Goal: Information Seeking & Learning: Learn about a topic

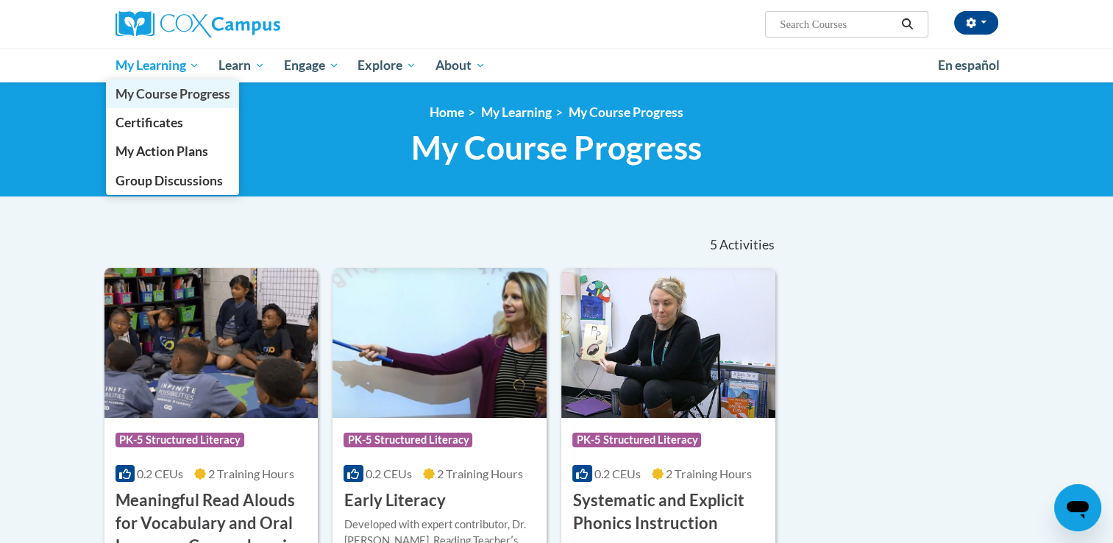
click at [160, 96] on span "My Course Progress" at bounding box center [172, 93] width 115 height 15
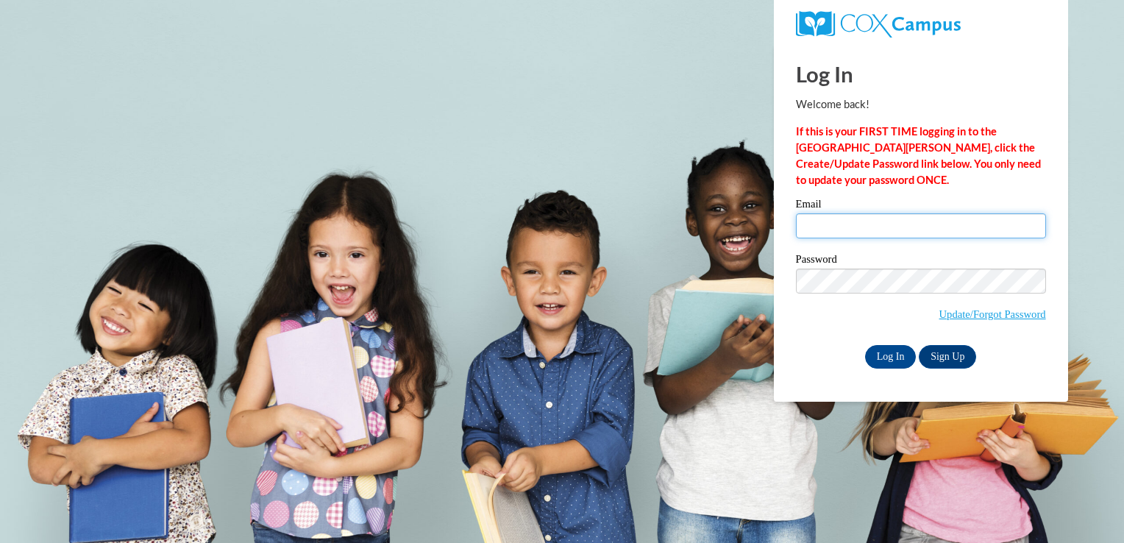
type input "mgarcia@thetorchchristianacademy.net"
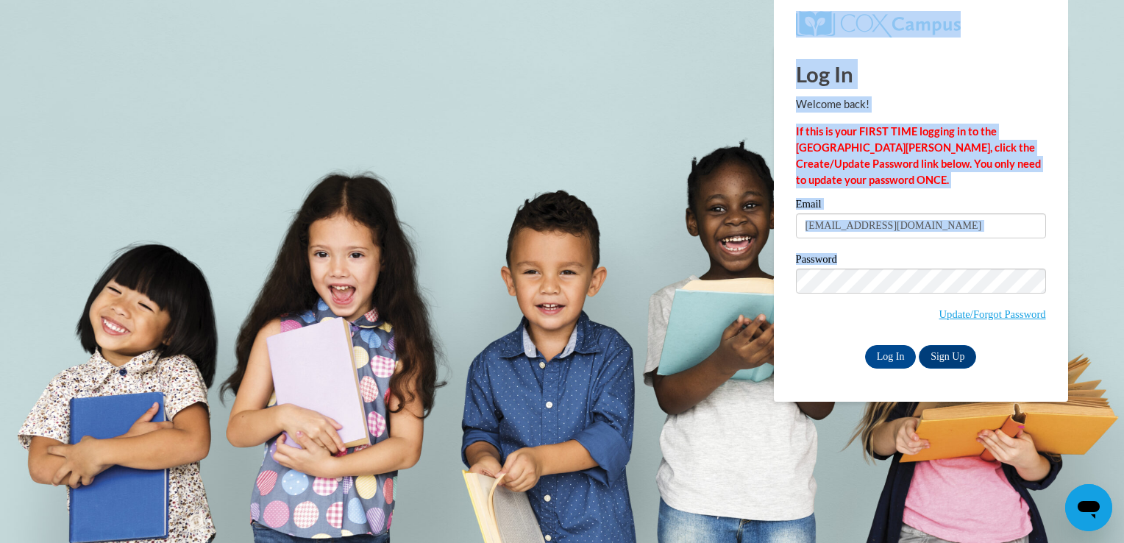
drag, startPoint x: 0, startPoint y: 0, endPoint x: 796, endPoint y: 315, distance: 856.0
click at [796, 315] on body "Log In Welcome back! If this is your FIRST TIME logging in to the NEW Cox Campu…" at bounding box center [562, 271] width 1124 height 543
drag, startPoint x: 796, startPoint y: 315, endPoint x: 886, endPoint y: 349, distance: 96.2
click at [886, 349] on input "Log In" at bounding box center [890, 357] width 51 height 24
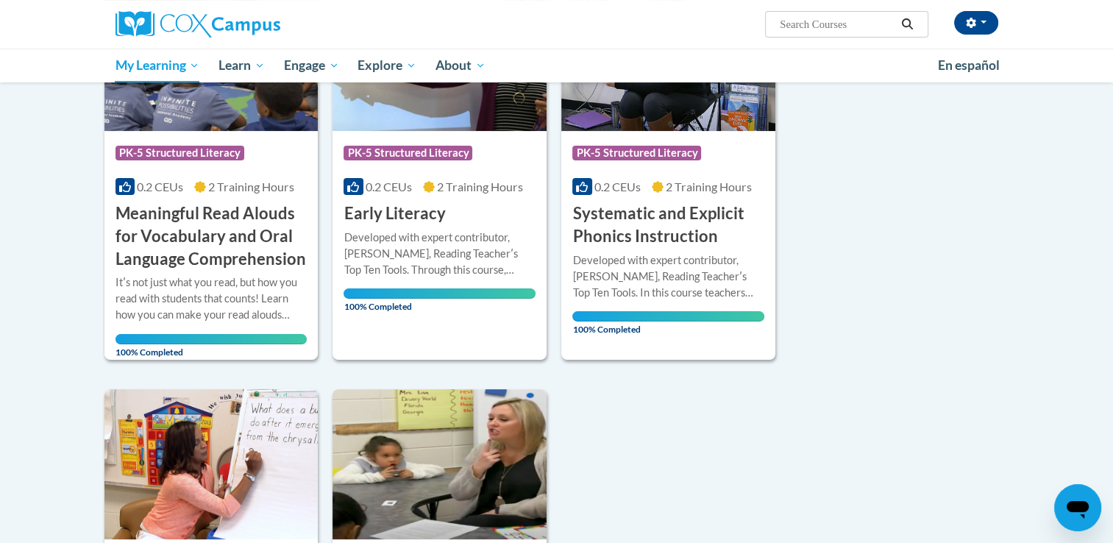
scroll to position [291, 0]
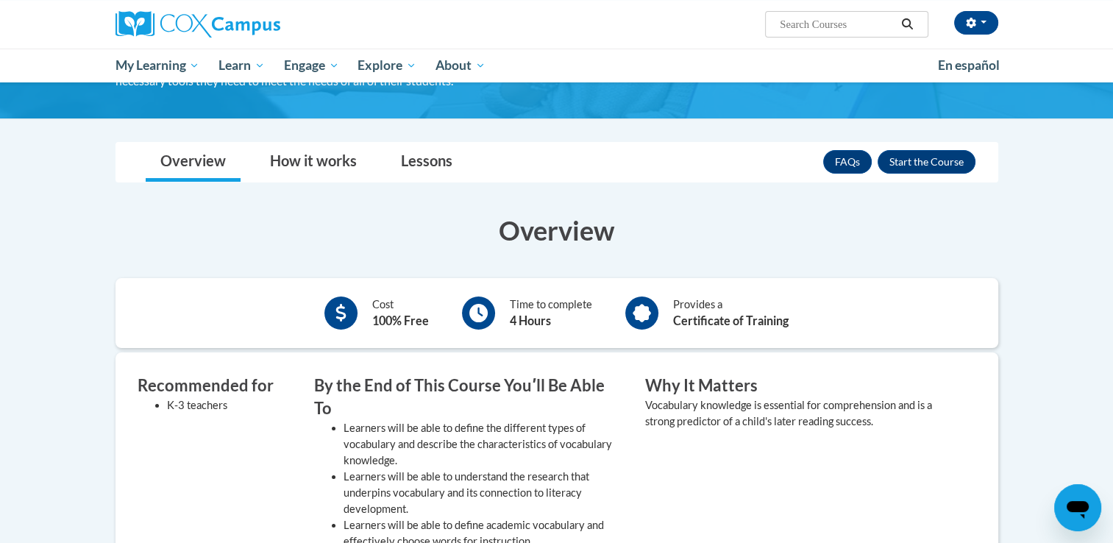
scroll to position [116, 0]
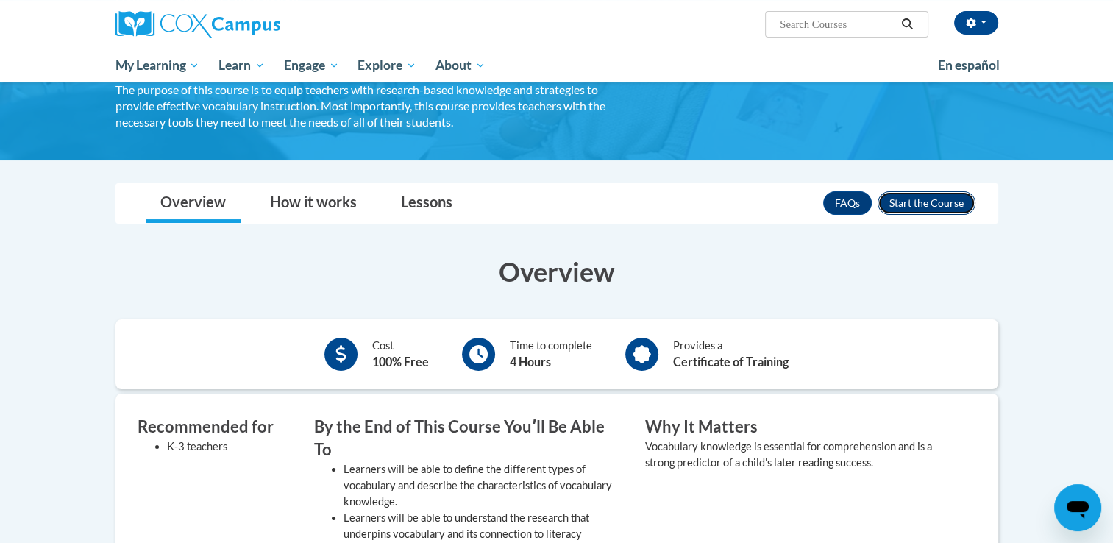
click at [923, 204] on button "Enroll" at bounding box center [927, 203] width 98 height 24
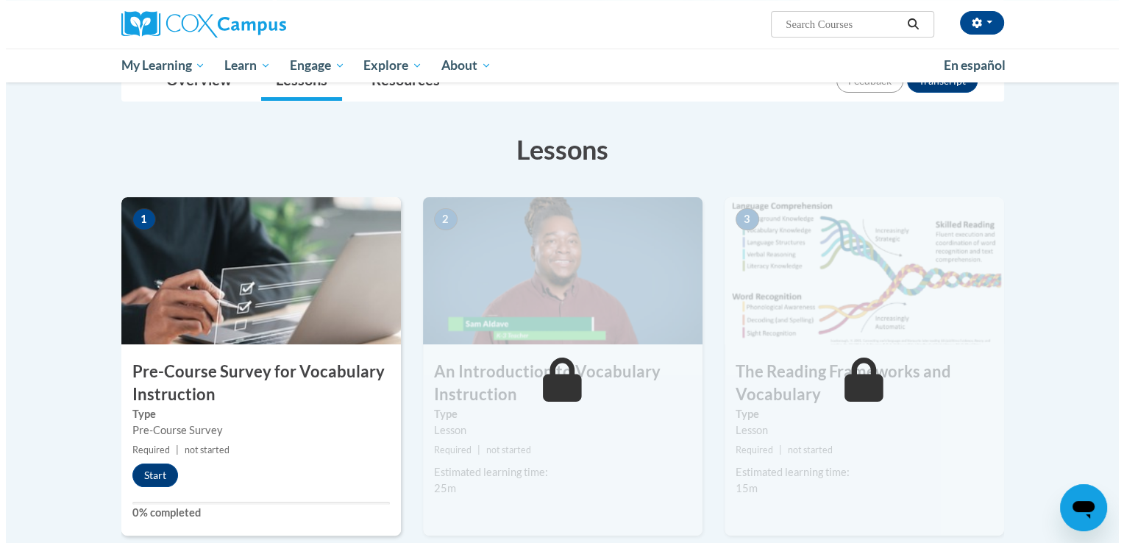
scroll to position [180, 0]
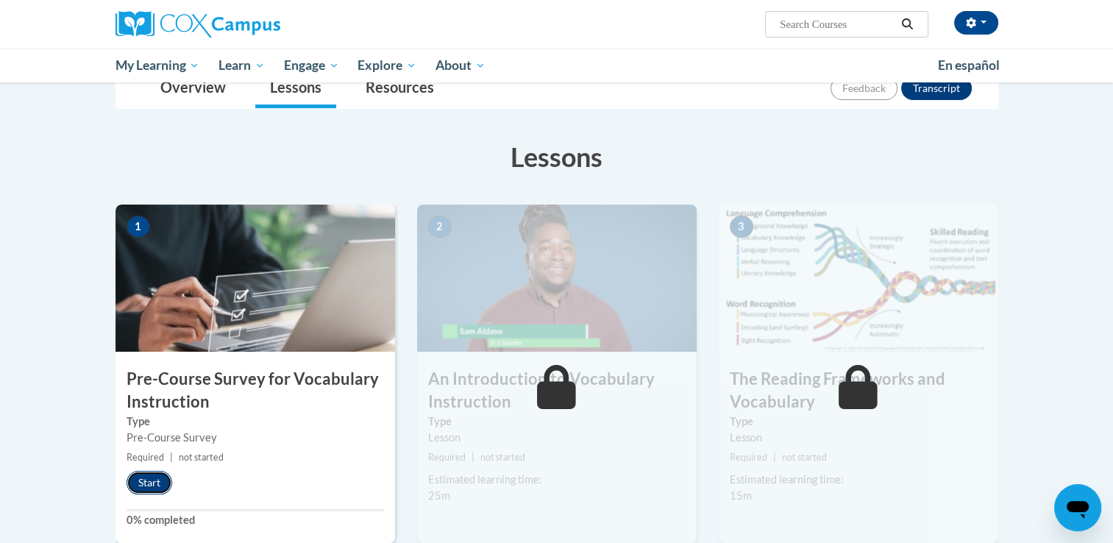
click at [153, 477] on button "Start" at bounding box center [150, 483] width 46 height 24
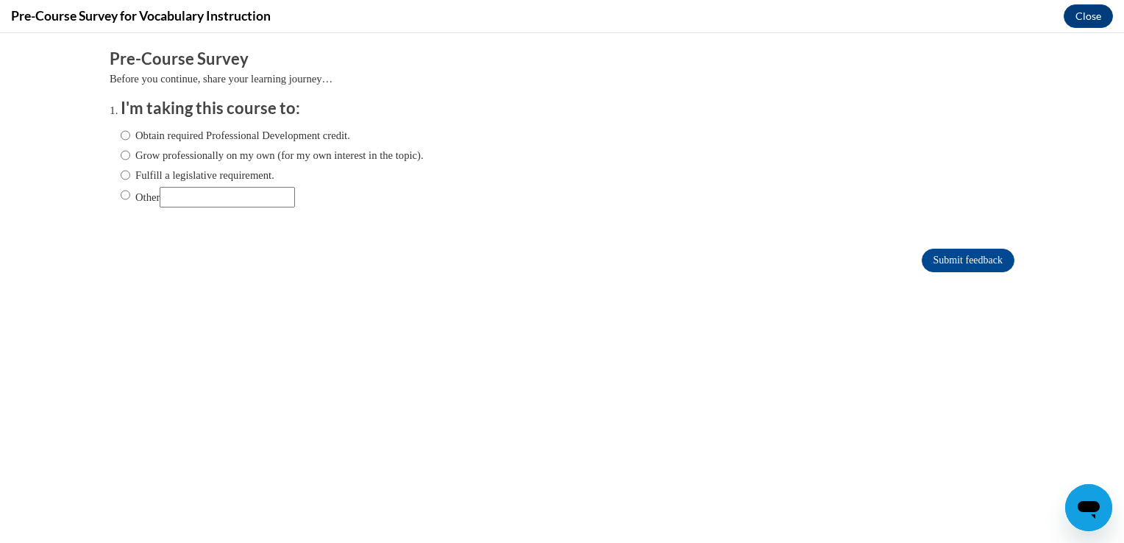
scroll to position [0, 0]
click at [121, 175] on input "Fulfill a legislative requirement." at bounding box center [126, 175] width 10 height 16
radio input "true"
click at [951, 252] on input "Submit feedback" at bounding box center [968, 261] width 93 height 24
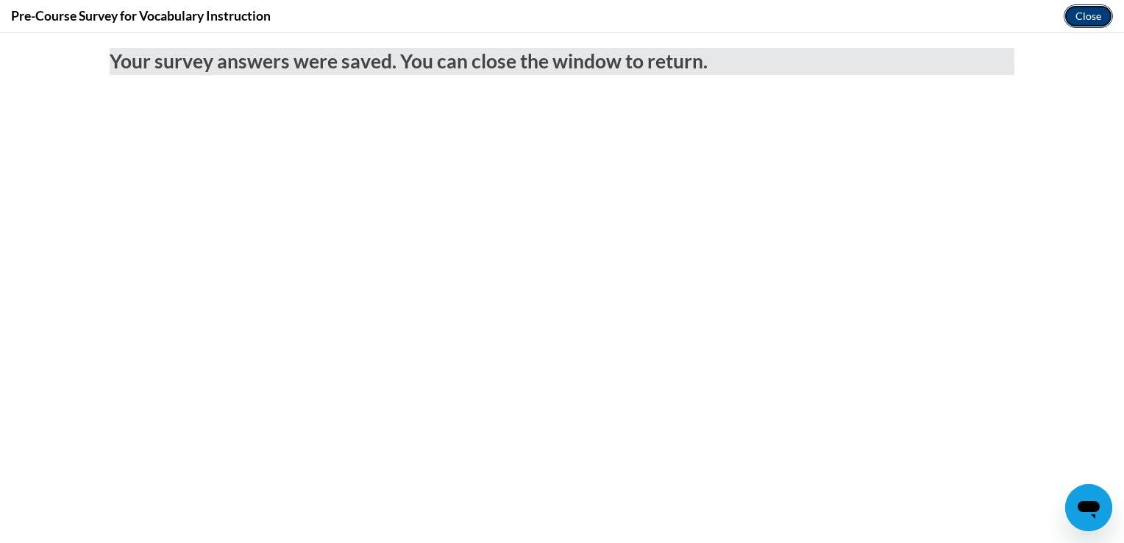
click at [1095, 21] on button "Close" at bounding box center [1088, 16] width 49 height 24
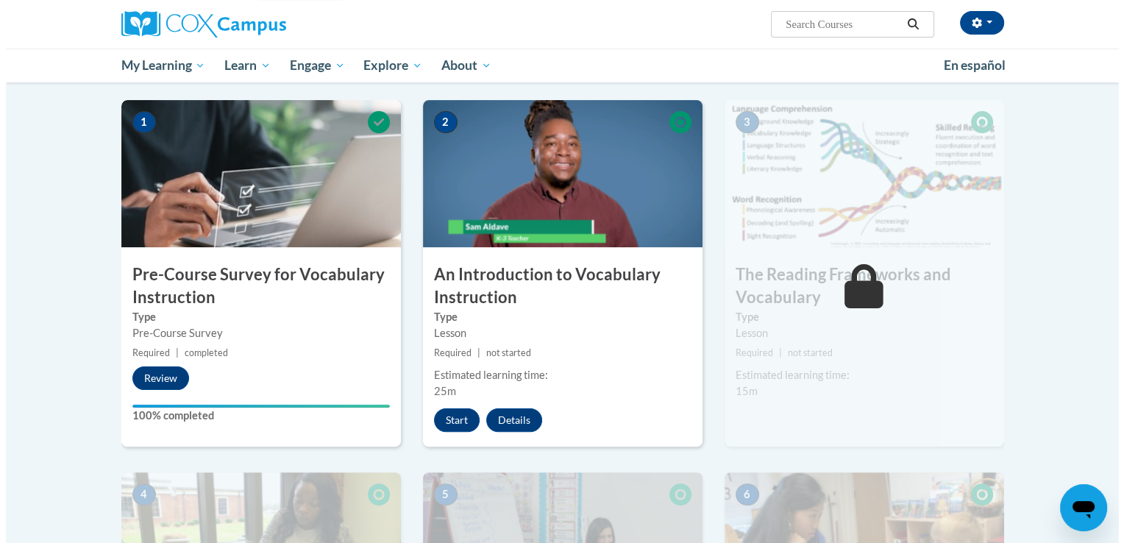
scroll to position [235, 0]
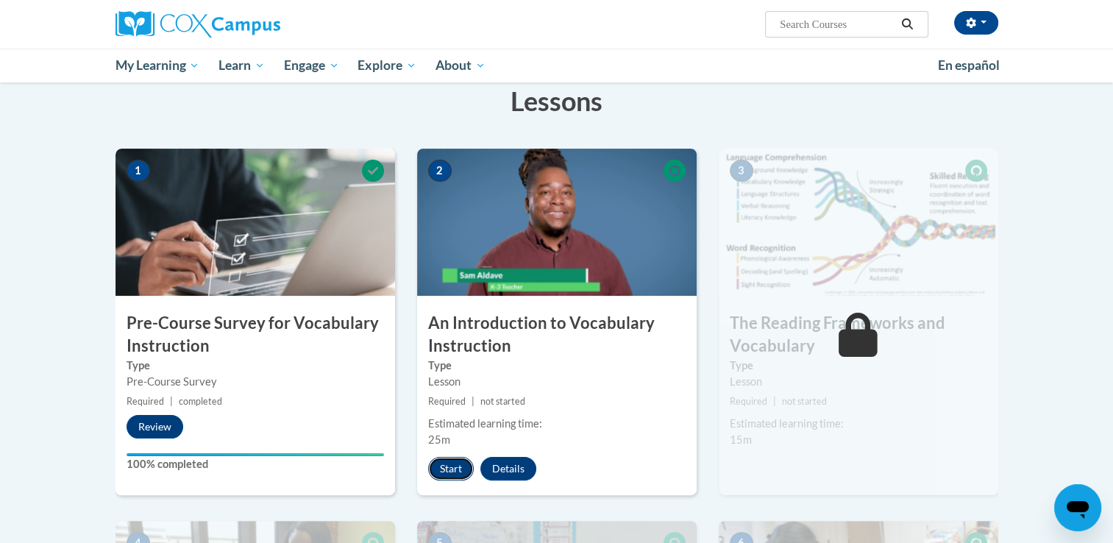
click at [447, 469] on button "Start" at bounding box center [451, 469] width 46 height 24
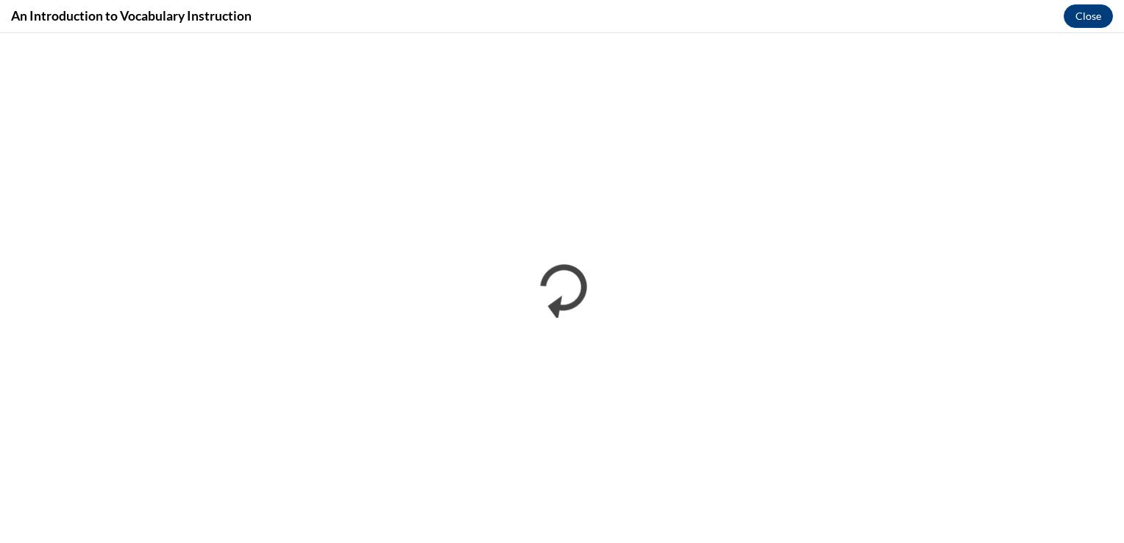
scroll to position [0, 0]
